Goal: Task Accomplishment & Management: Complete application form

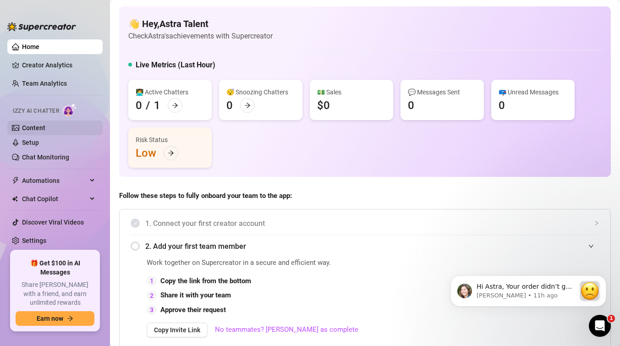
click at [28, 129] on link "Content" at bounding box center [33, 127] width 23 height 7
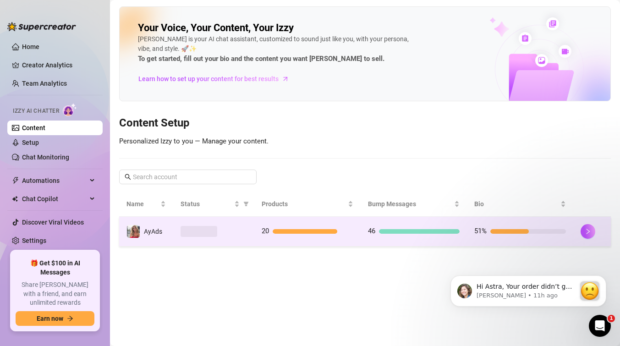
click at [232, 239] on td at bounding box center [213, 232] width 81 height 30
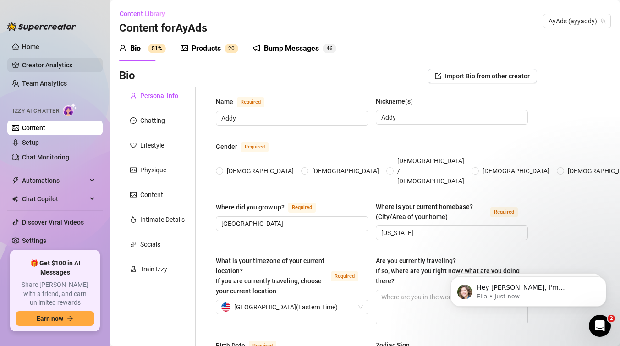
type input "Addy"
type input "[GEOGRAPHIC_DATA]"
type input "[US_STATE]"
type input "Straight"
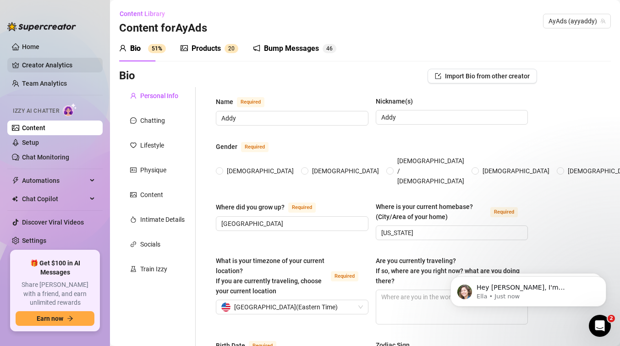
type input "Single"
type input "yes"
type textarea "Living off my land!"
radio input "true"
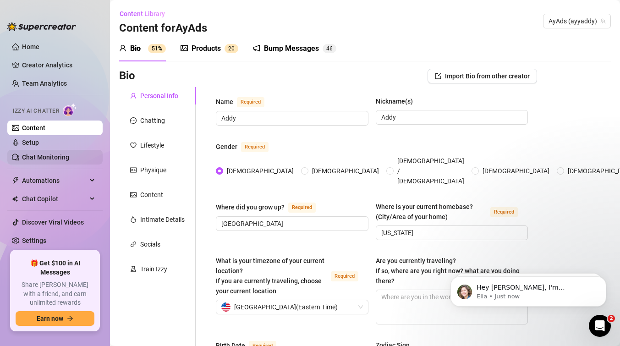
click at [48, 155] on link "Chat Monitoring" at bounding box center [45, 157] width 47 height 7
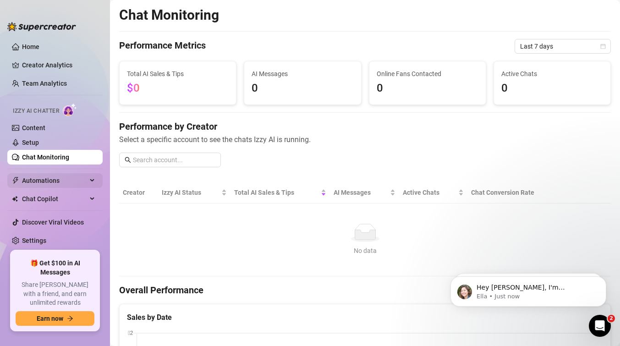
click at [47, 184] on span "Automations" at bounding box center [54, 180] width 65 height 15
